Goal: Transaction & Acquisition: Purchase product/service

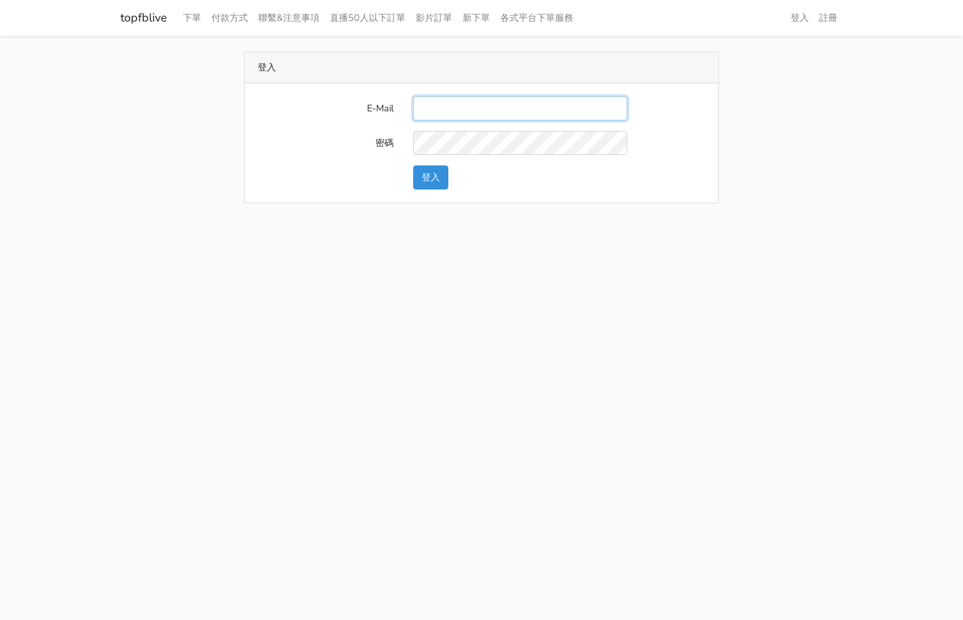
click at [468, 100] on input "E-Mail" at bounding box center [520, 108] width 214 height 24
type input "kinho.leong@saikim.com.my"
click at [428, 184] on button "登入" at bounding box center [430, 177] width 35 height 24
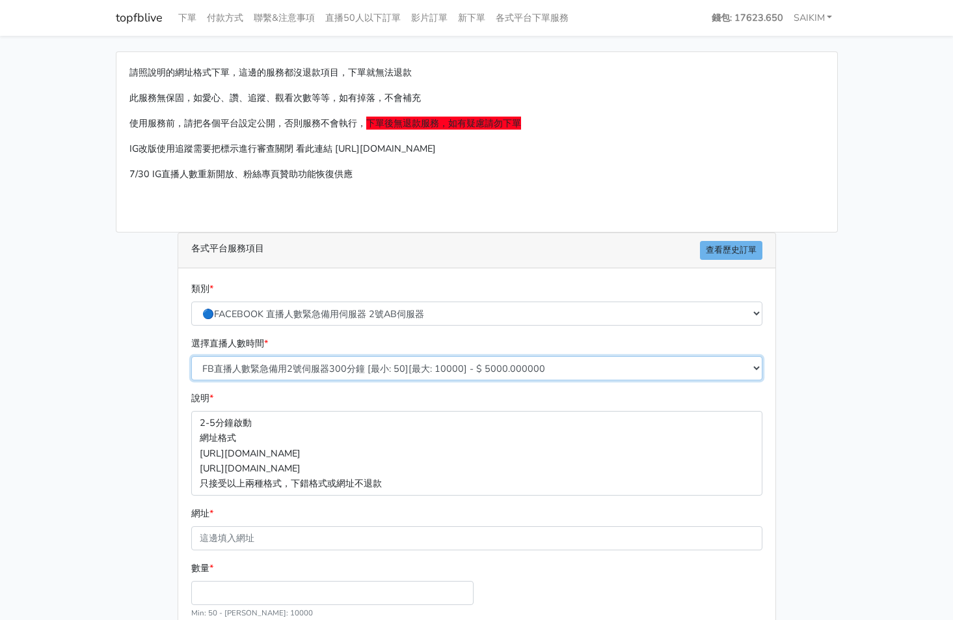
click at [323, 364] on select "FB直播人數緊急備用2號伺服器300分鐘 [最小: 50][最大: 10000] - $ 5000.000000 FB直播人數緊急備用2號伺服器60分鐘 [最…" at bounding box center [476, 368] width 571 height 24
select select "576"
click at [191, 356] on select "FB直播人數緊急備用2號伺服器300分鐘 [最小: 50][最大: 10000] - $ 5000.000000 FB直播人數緊急備用2號伺服器60分鐘 [最…" at bounding box center [476, 368] width 571 height 24
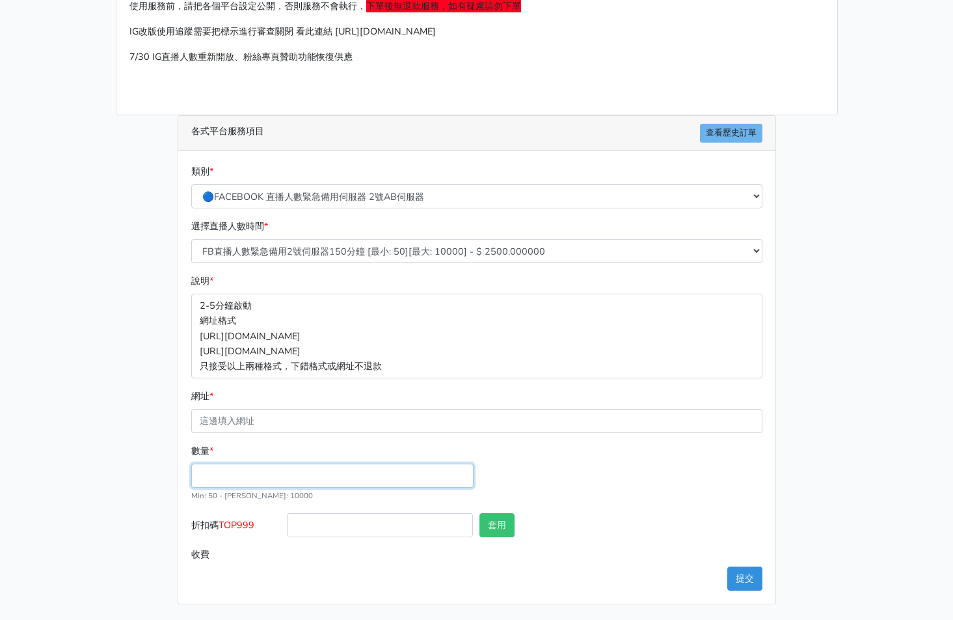
click at [264, 478] on input "數量 *" at bounding box center [332, 475] width 282 height 24
type input "300"
type input "750.000"
click at [244, 516] on label "折扣碼 TOP999" at bounding box center [236, 527] width 96 height 29
click at [287, 516] on input "折扣碼 TOP999" at bounding box center [380, 525] width 186 height 24
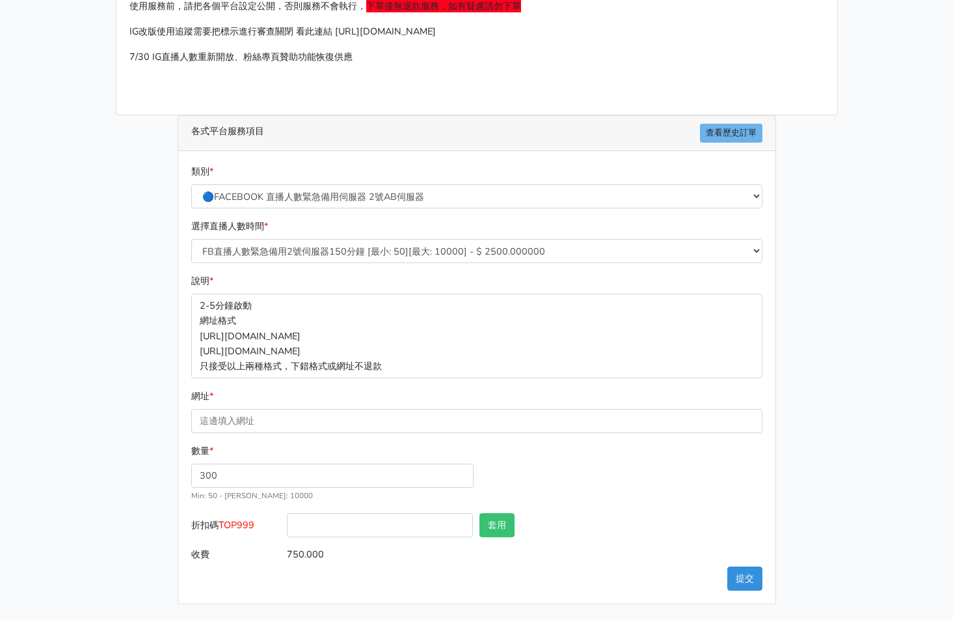
click at [244, 529] on span "TOP999" at bounding box center [237, 524] width 36 height 13
click at [287, 529] on input "折扣碼 TOP999" at bounding box center [380, 525] width 186 height 24
click at [244, 529] on span "TOP999" at bounding box center [237, 524] width 36 height 13
click at [287, 529] on input "折扣碼 TOP999" at bounding box center [380, 525] width 186 height 24
copy span "TOP999"
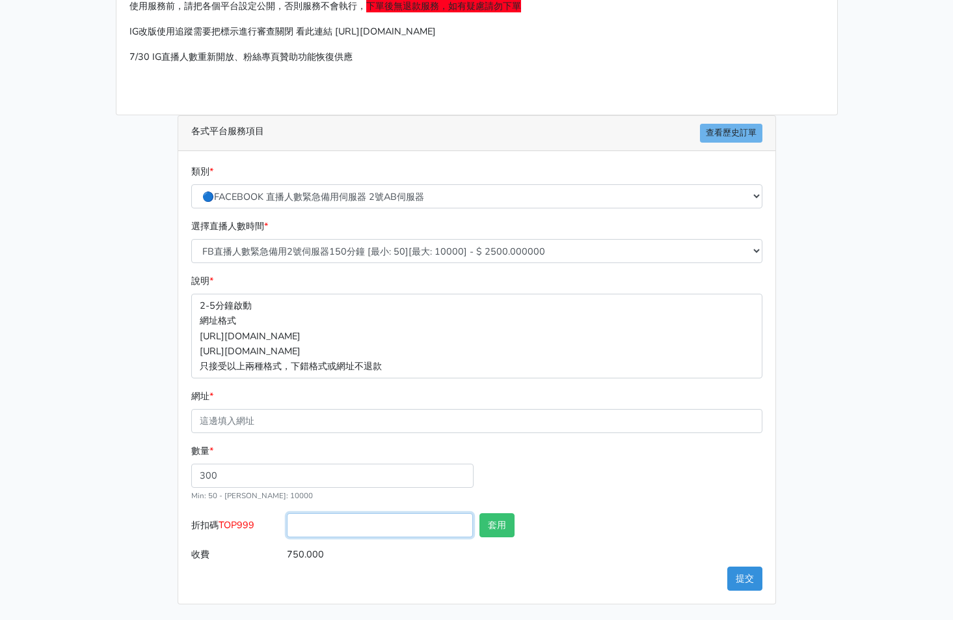
click at [367, 523] on input "折扣碼 TOP999" at bounding box center [380, 525] width 186 height 24
paste input "TOP999"
type input "TOP456"
click at [503, 528] on button "套用" at bounding box center [497, 525] width 35 height 24
type input "套用成功"
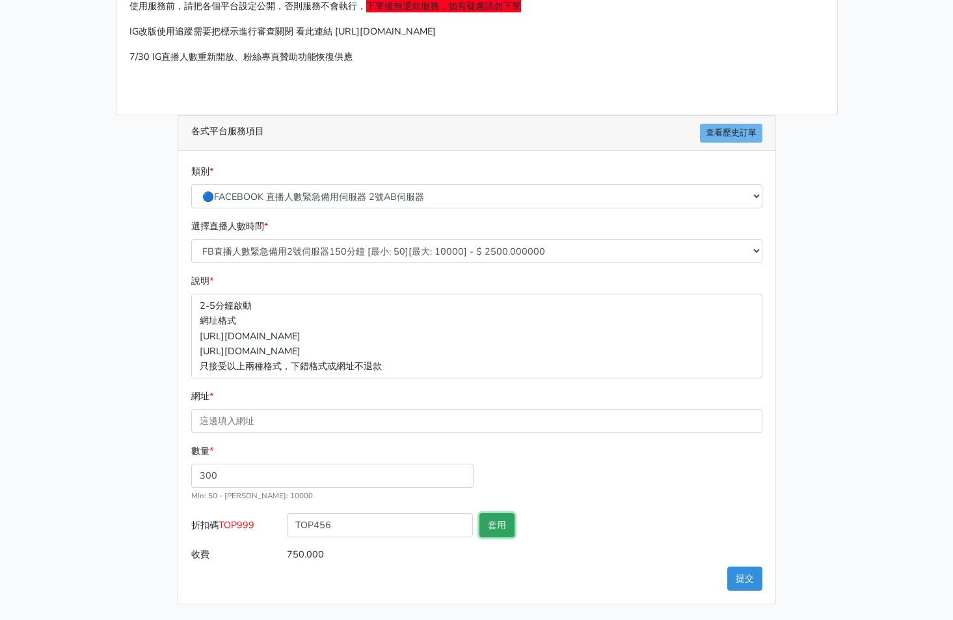
type input "720.000"
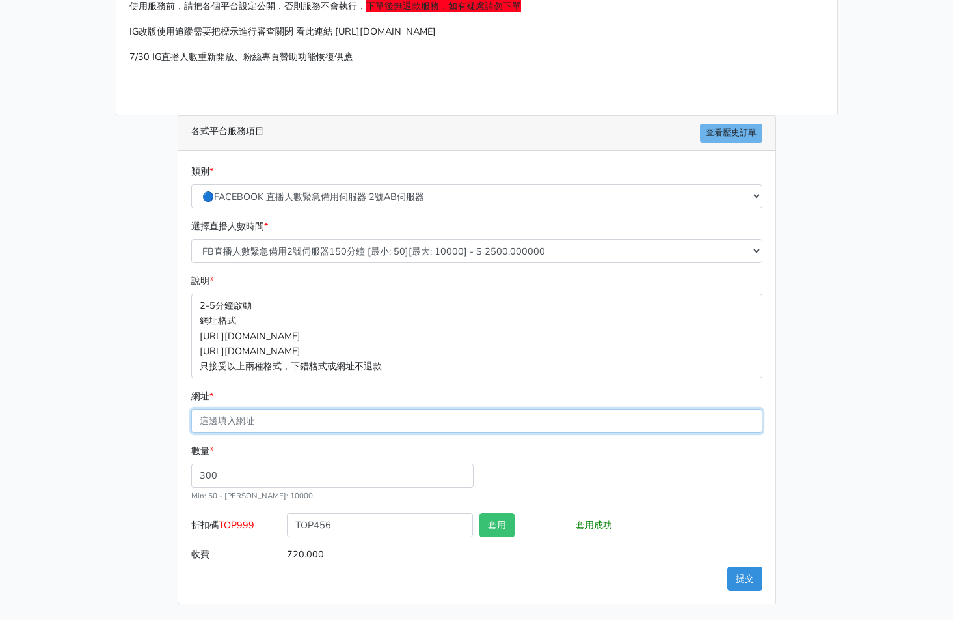
click at [386, 428] on input "網址 *" at bounding box center [476, 421] width 571 height 24
paste input "[URL][DOMAIN_NAME]"
type input "[URL][DOMAIN_NAME]"
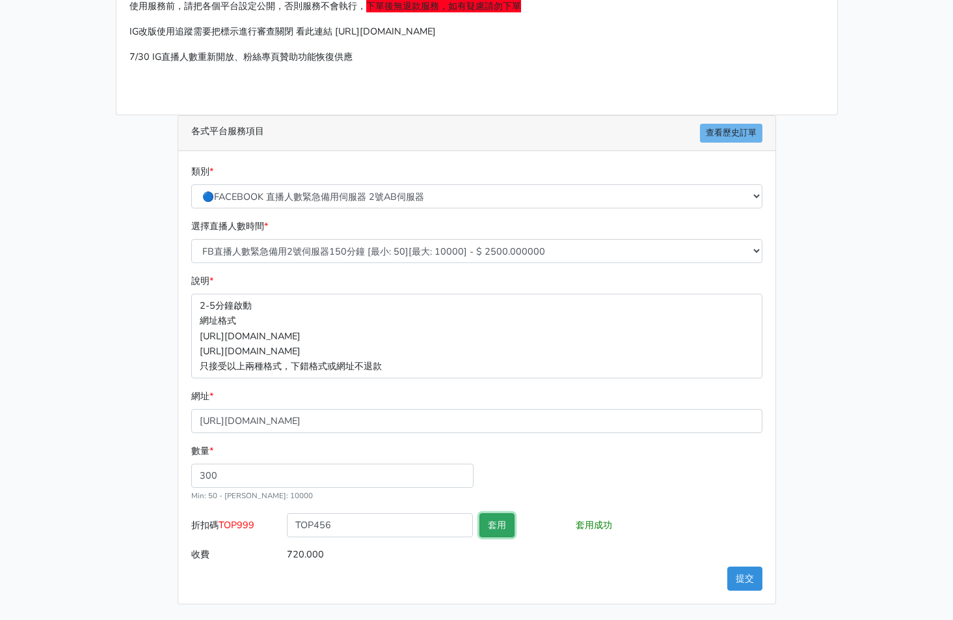
click at [497, 526] on button "套用" at bounding box center [497, 525] width 35 height 24
click at [738, 581] on button "提交" at bounding box center [745, 578] width 35 height 24
